Goal: Use online tool/utility

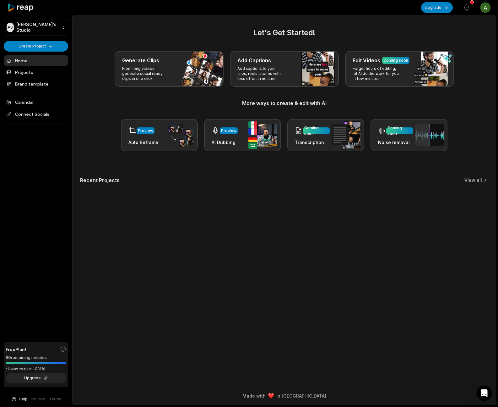
click at [459, 36] on h2 "Let's Get Started!" at bounding box center [284, 32] width 408 height 11
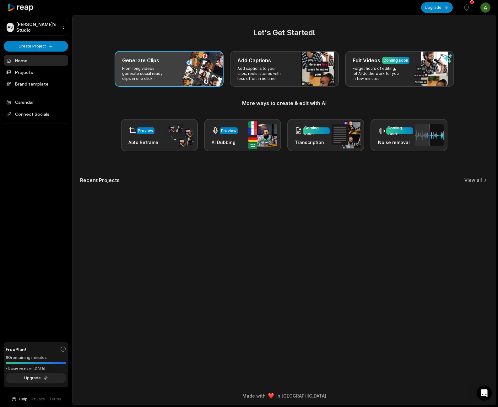
click at [152, 67] on p "From long videos generate social ready clips in one click." at bounding box center [146, 73] width 49 height 15
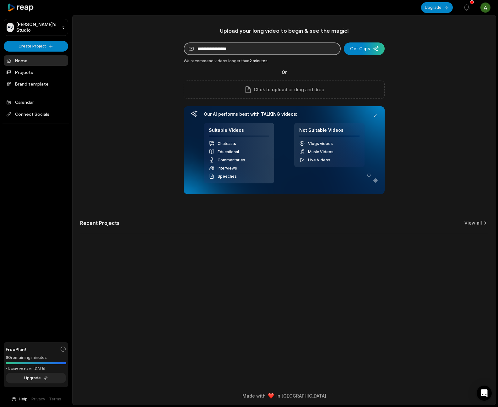
click at [227, 44] on input at bounding box center [262, 48] width 157 height 13
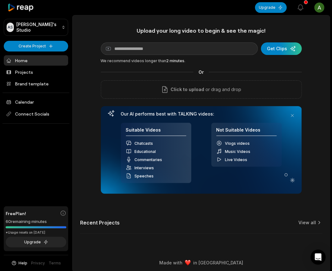
click at [27, 61] on link "Home" at bounding box center [36, 60] width 64 height 10
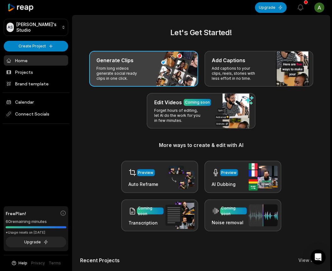
click at [165, 77] on div "Generate Clips From long videos generate social ready clips in one click." at bounding box center [143, 69] width 109 height 36
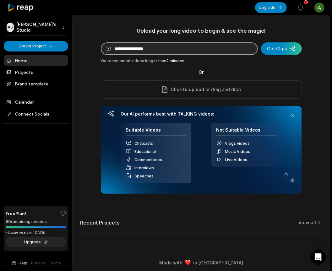
click at [176, 48] on input at bounding box center [179, 48] width 157 height 13
paste input "**********"
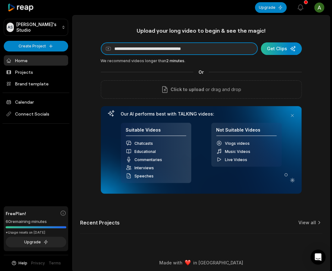
type input "**********"
click at [295, 51] on div "submit" at bounding box center [281, 48] width 41 height 13
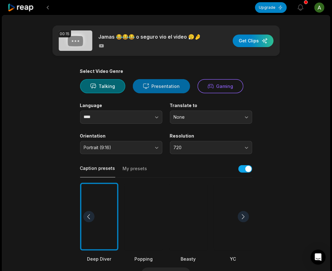
click at [159, 83] on button "Presentation" at bounding box center [161, 86] width 57 height 14
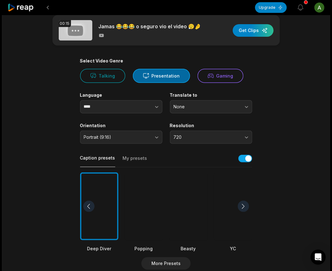
scroll to position [14, 0]
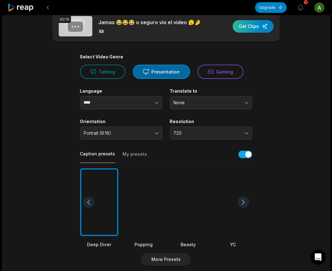
click at [248, 29] on div "button" at bounding box center [253, 26] width 41 height 13
